Goal: Information Seeking & Learning: Learn about a topic

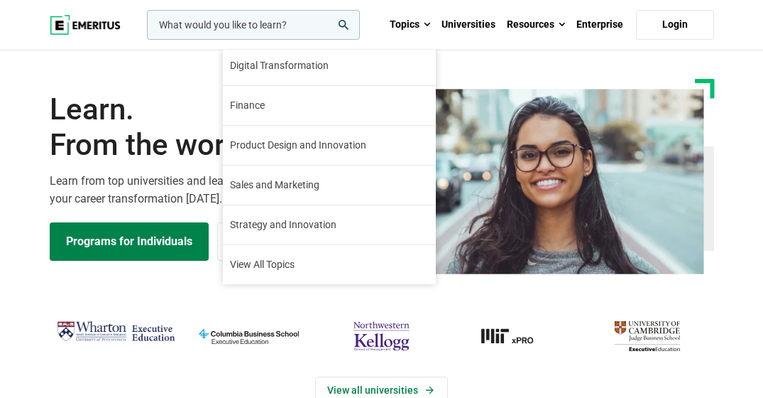
scroll to position [141, 0]
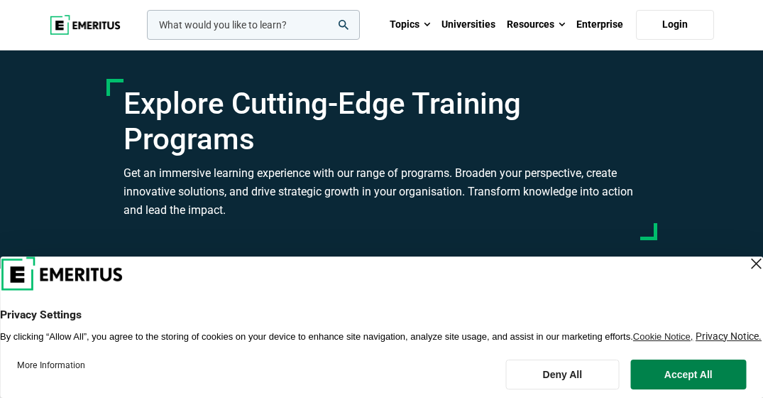
click at [329, 19] on input "woocommerce-product-search-field-0" at bounding box center [253, 25] width 213 height 30
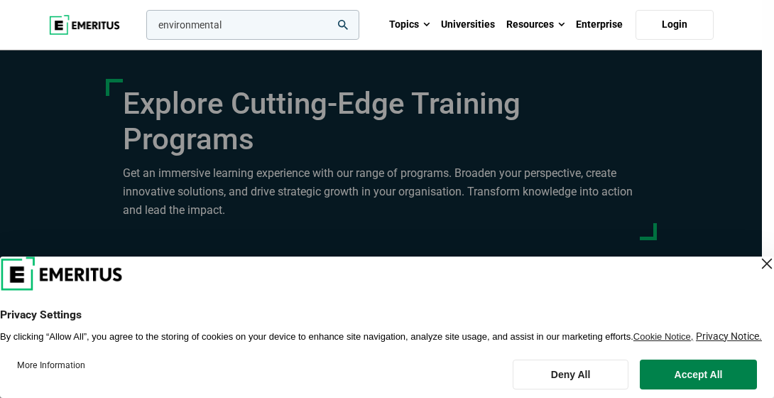
type input "environmental"
click at [143, 28] on button "search" at bounding box center [143, 28] width 0 height 0
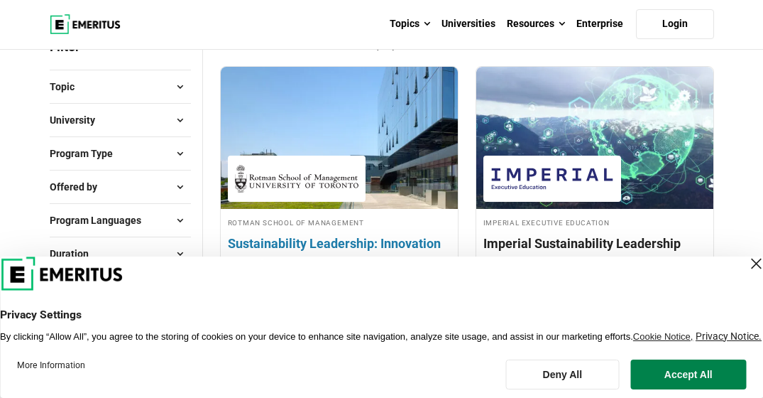
scroll to position [213, 0]
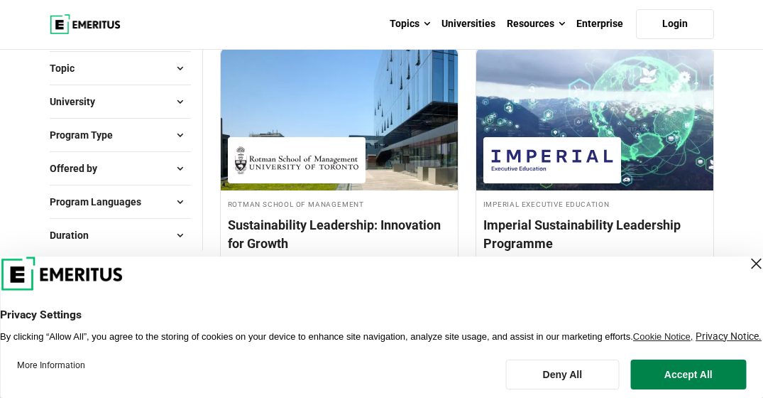
click at [746, 257] on div "Close Layer" at bounding box center [756, 263] width 20 height 20
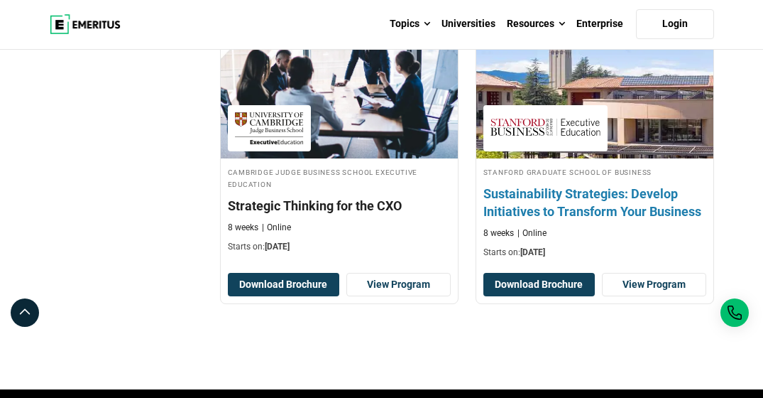
scroll to position [640, 0]
